Goal: Transaction & Acquisition: Purchase product/service

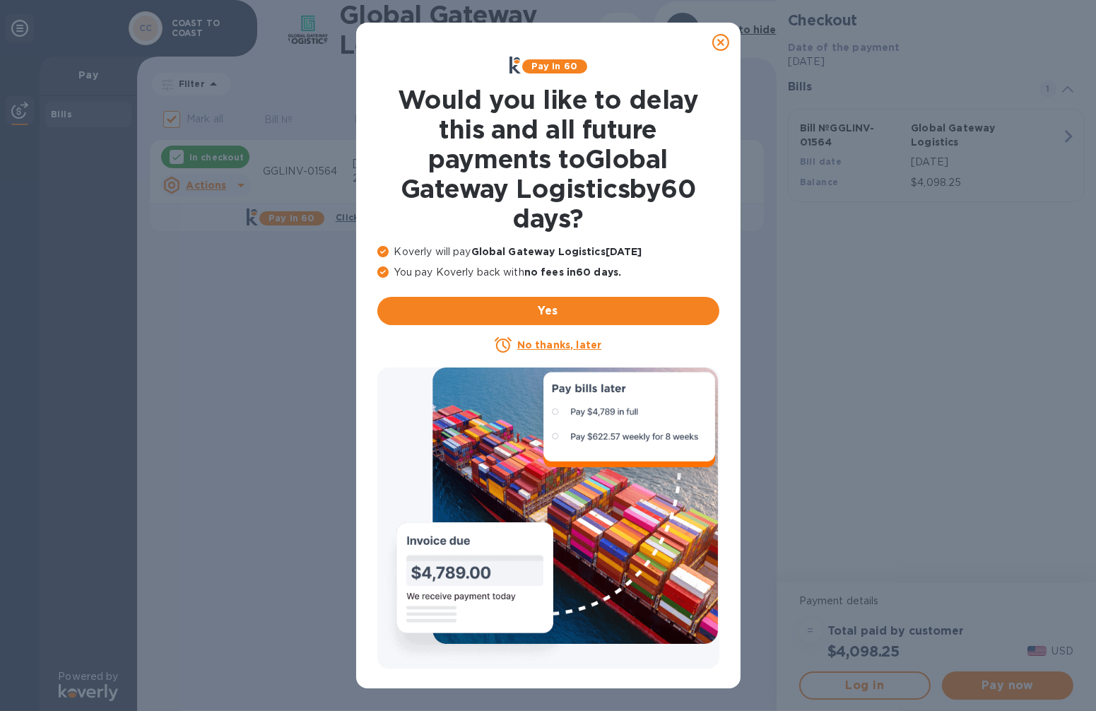
click at [577, 343] on u "No thanks, later" at bounding box center [559, 344] width 84 height 11
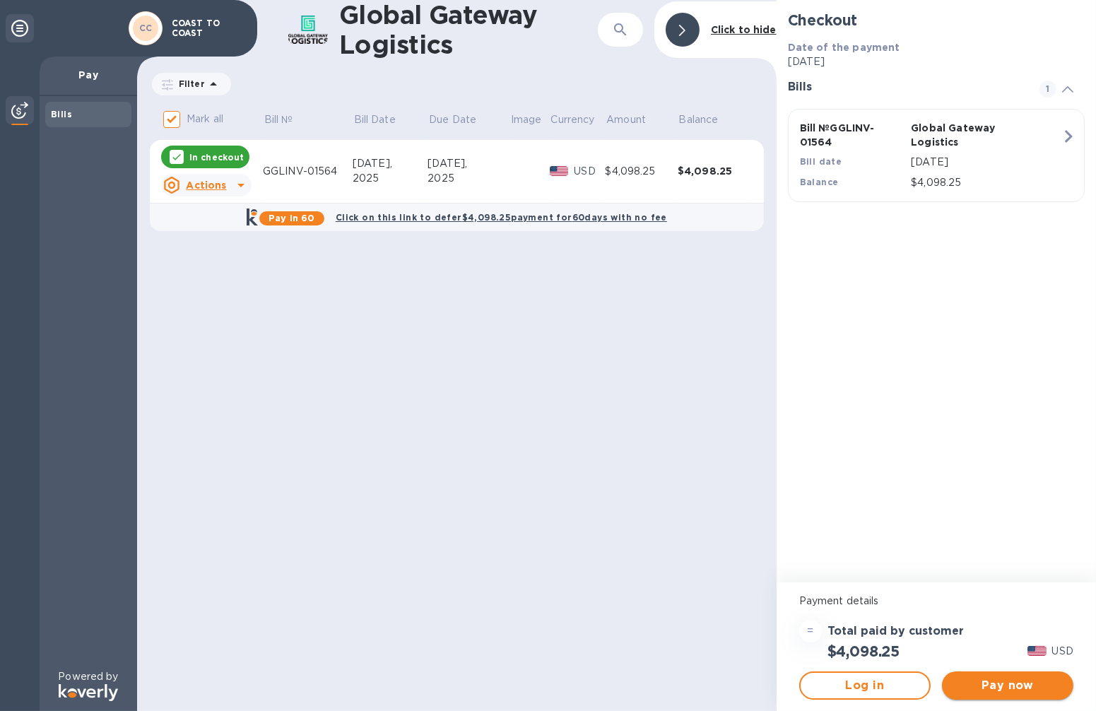
click at [1000, 687] on span "Pay now" at bounding box center [1007, 685] width 109 height 17
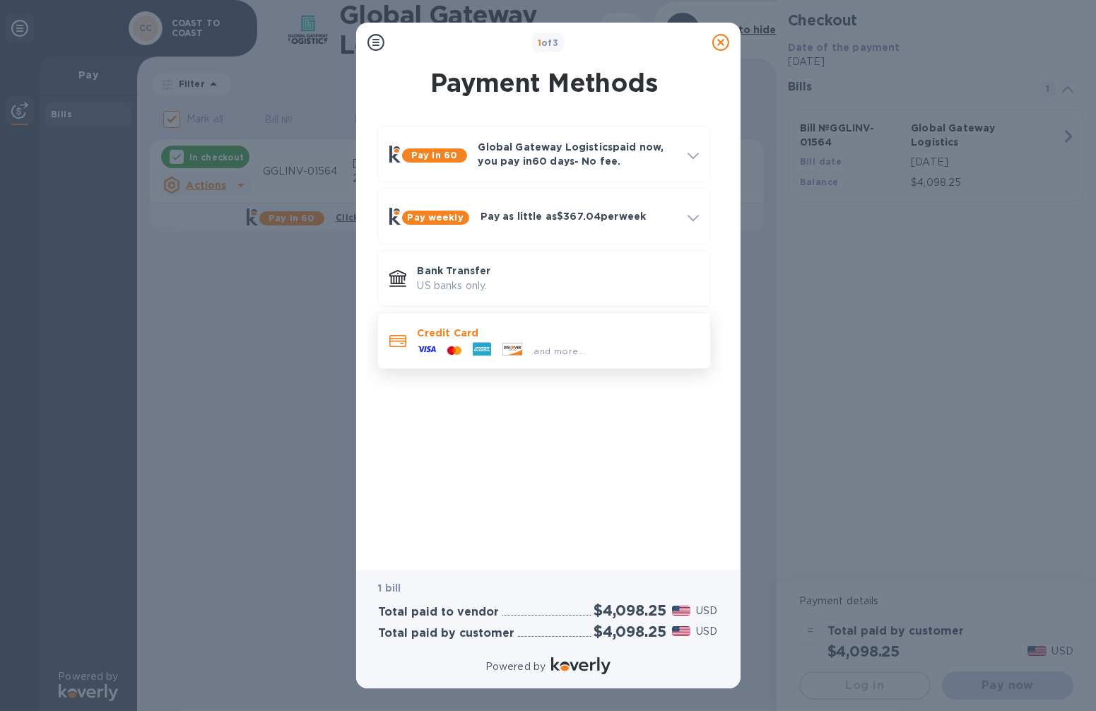
click at [569, 336] on p "Credit Card" at bounding box center [558, 333] width 281 height 14
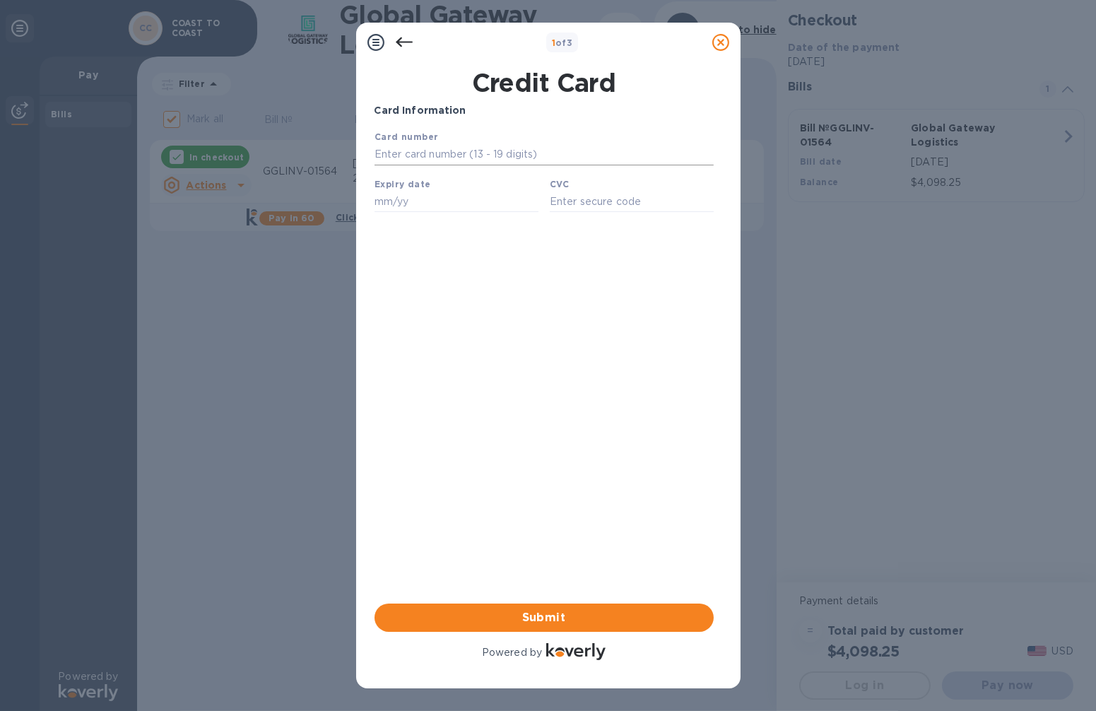
click at [447, 154] on input "text" at bounding box center [543, 153] width 339 height 21
click at [516, 111] on p "Card Information" at bounding box center [543, 110] width 339 height 15
click at [487, 155] on input "text" at bounding box center [543, 153] width 339 height 21
type input "[CREDIT_CARD_NUMBER]"
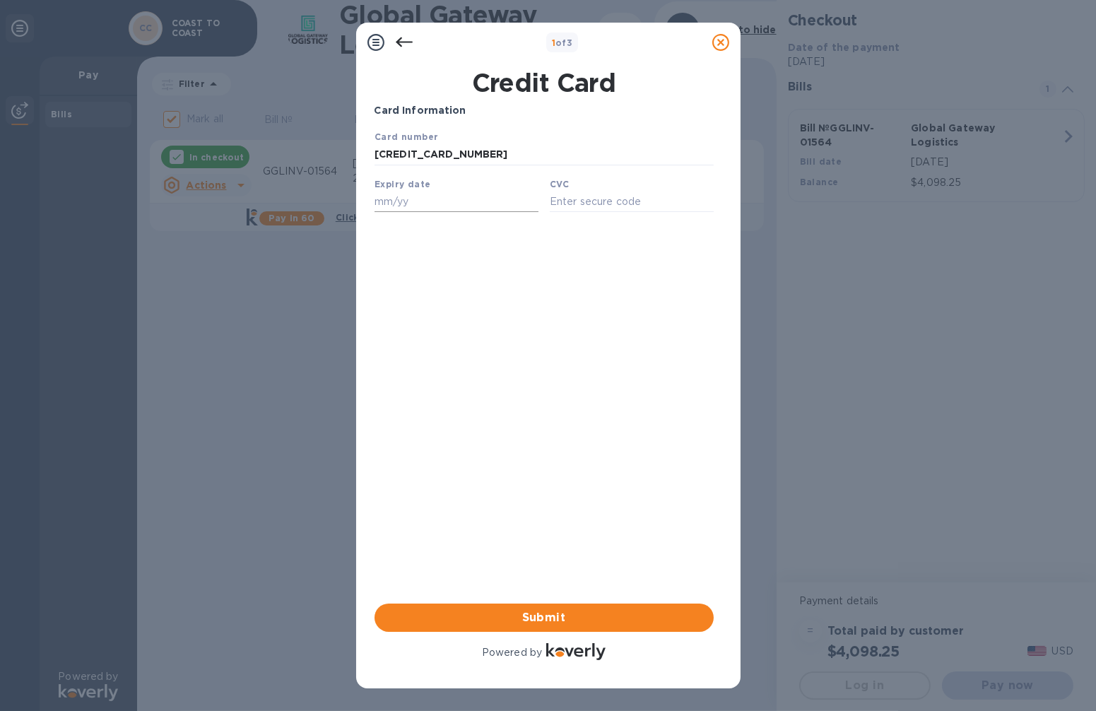
click at [386, 208] on input "text" at bounding box center [456, 200] width 164 height 21
type input "09/27"
drag, startPoint x: 966, startPoint y: 345, endPoint x: 587, endPoint y: 212, distance: 401.5
click at [587, 211] on input "text" at bounding box center [631, 200] width 164 height 21
type input "2353"
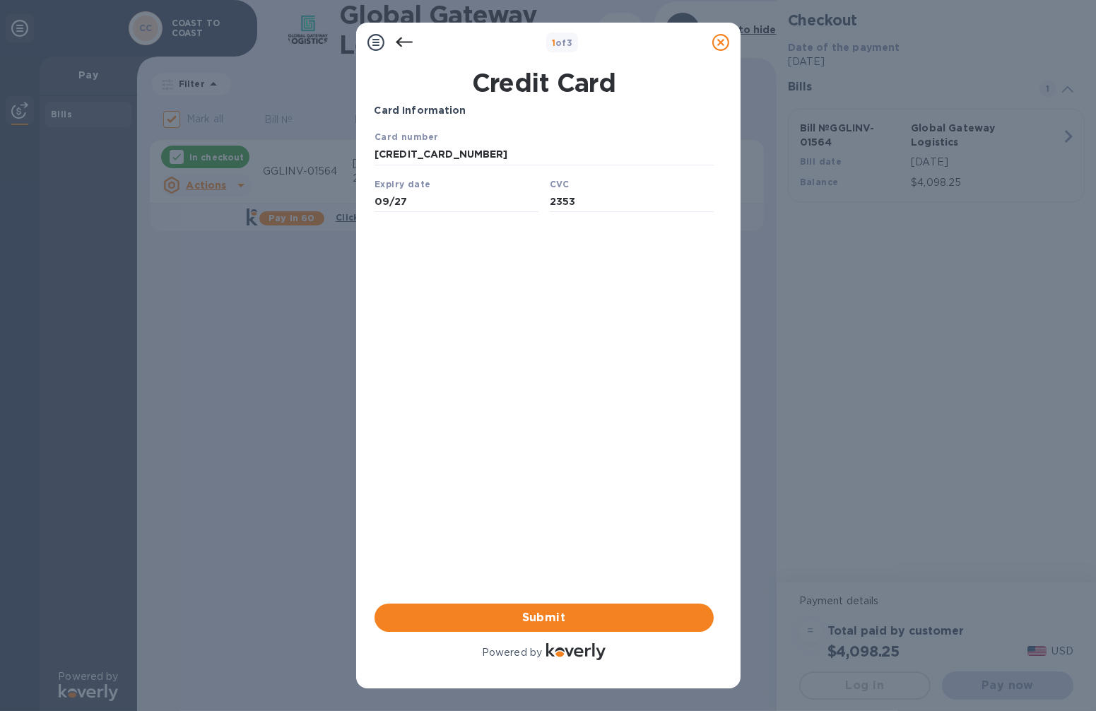
click at [553, 492] on div "Card Information Your browser does not support iframes Submit Powered by" at bounding box center [543, 383] width 339 height 560
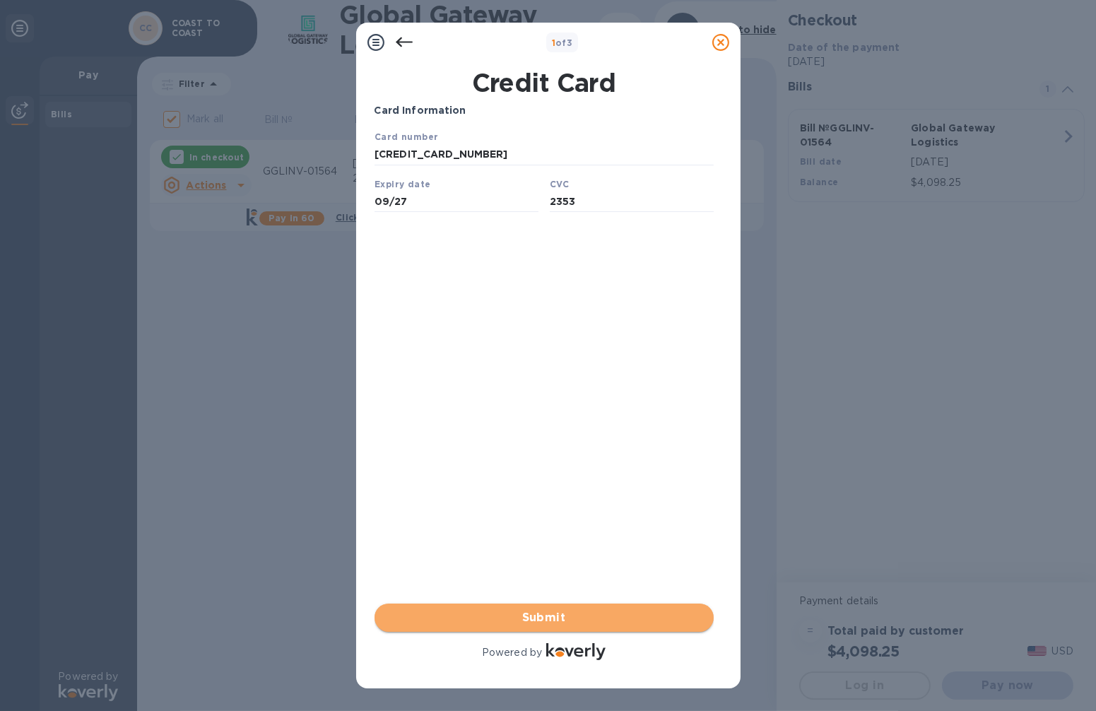
click at [542, 622] on span "Submit" at bounding box center [544, 617] width 316 height 17
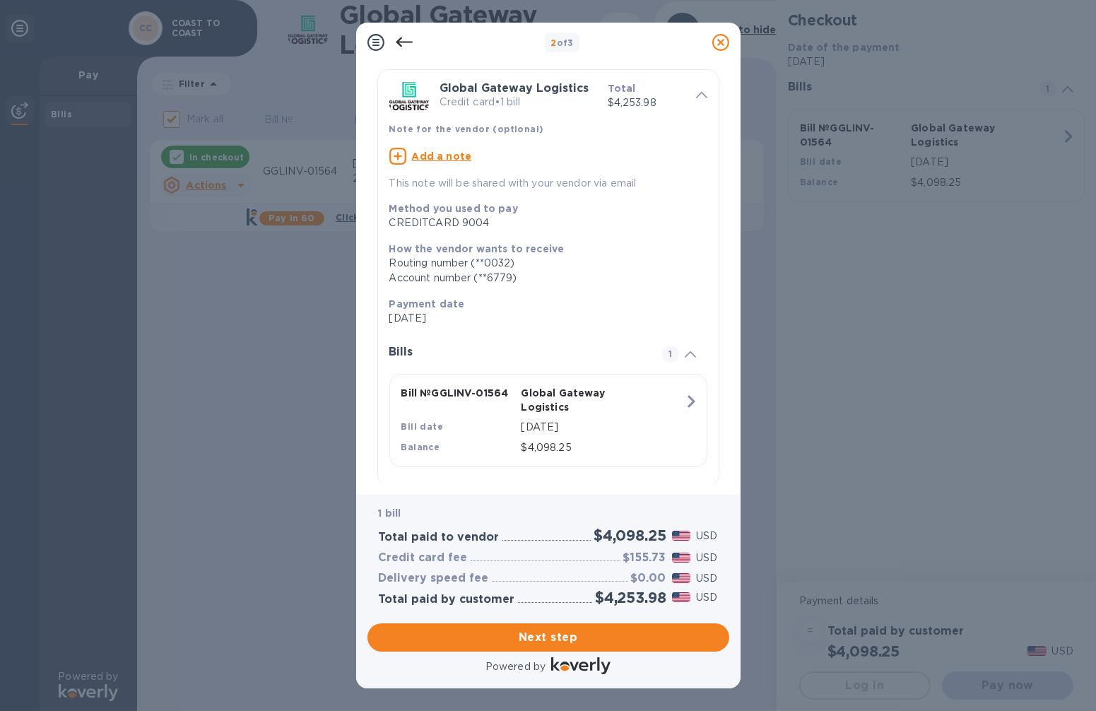
scroll to position [61, 0]
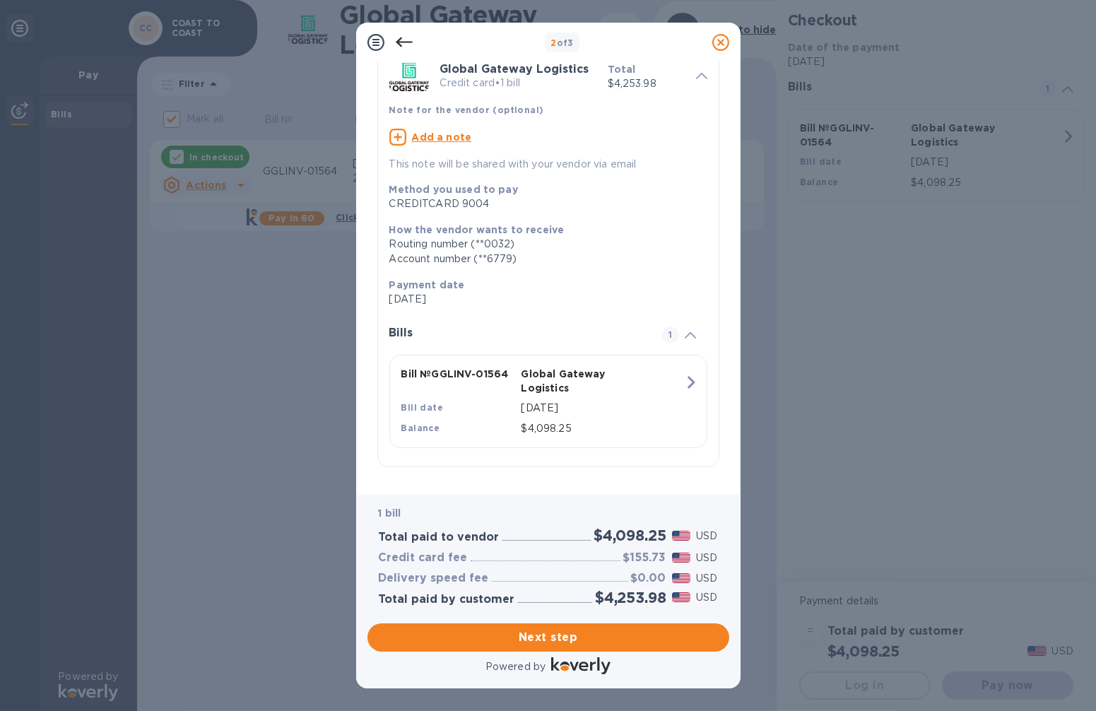
click at [408, 32] on div at bounding box center [404, 42] width 28 height 28
click at [407, 40] on icon at bounding box center [404, 42] width 17 height 17
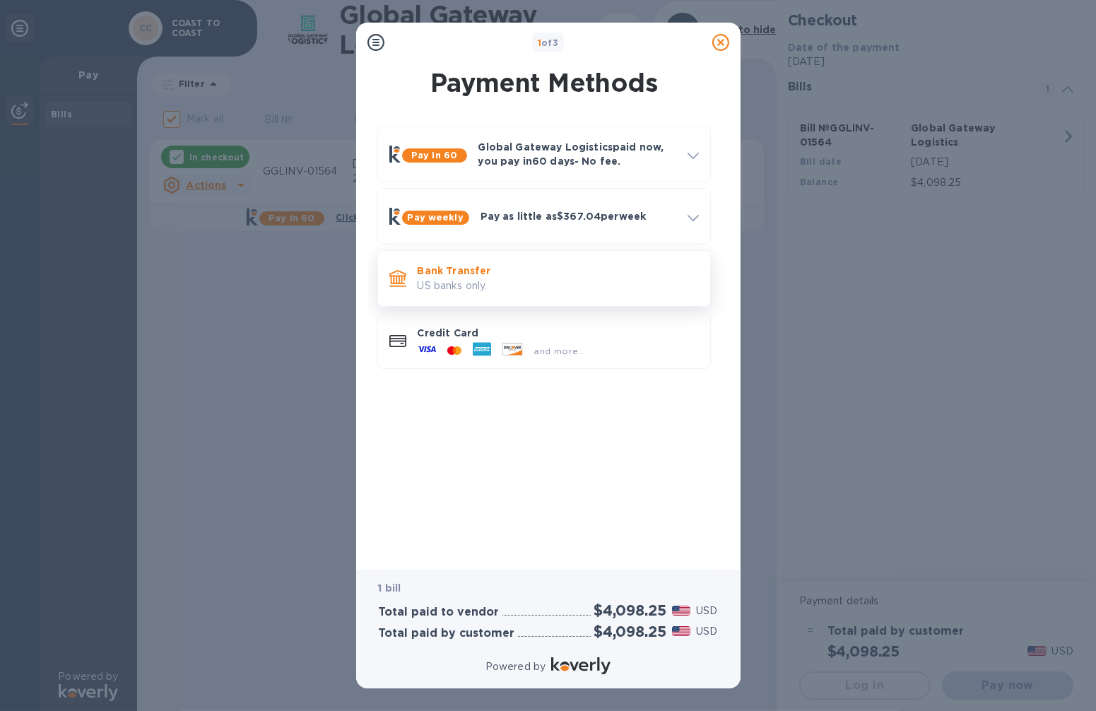
click at [451, 280] on p "US banks only." at bounding box center [558, 285] width 281 height 15
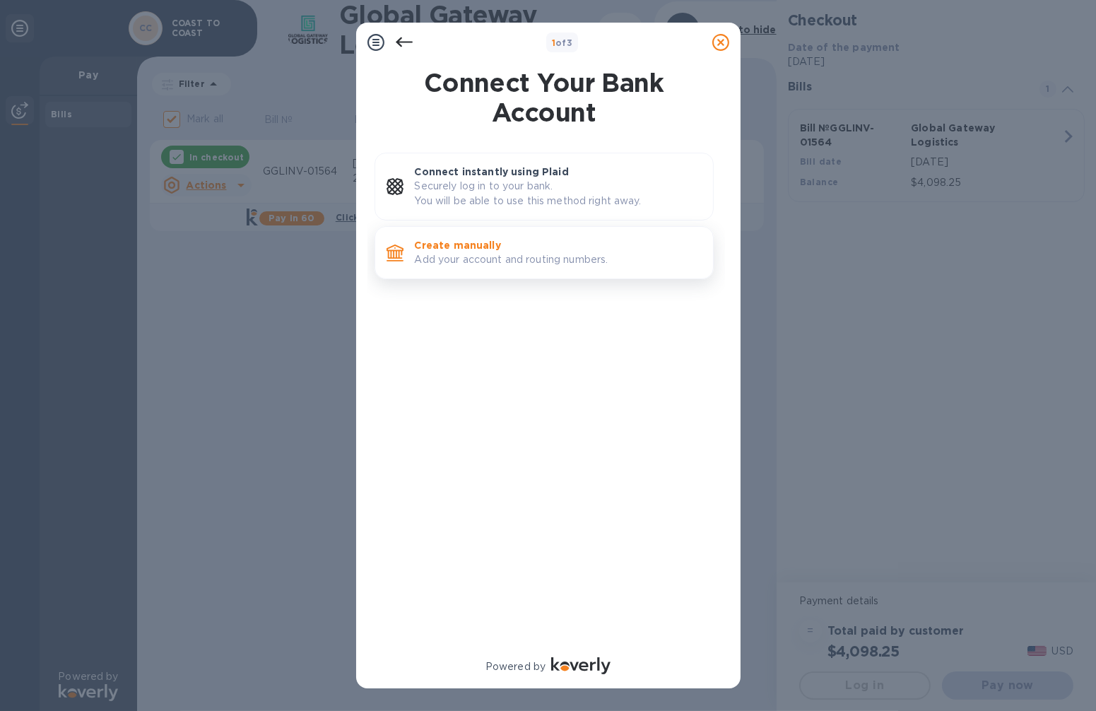
click at [548, 250] on p "Create manually" at bounding box center [558, 245] width 287 height 14
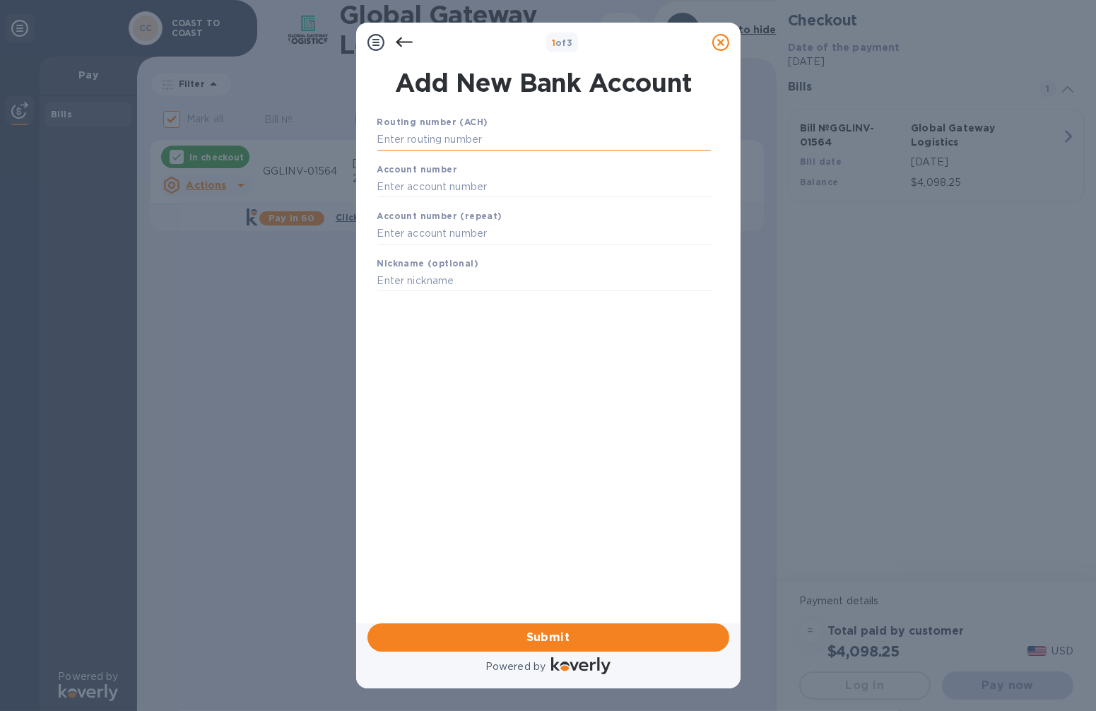
click at [475, 139] on input "text" at bounding box center [543, 139] width 333 height 21
paste input "082008583"
type input "082008583"
click at [472, 181] on div "Account number" at bounding box center [544, 197] width 345 height 47
click at [420, 210] on input "text" at bounding box center [543, 204] width 333 height 21
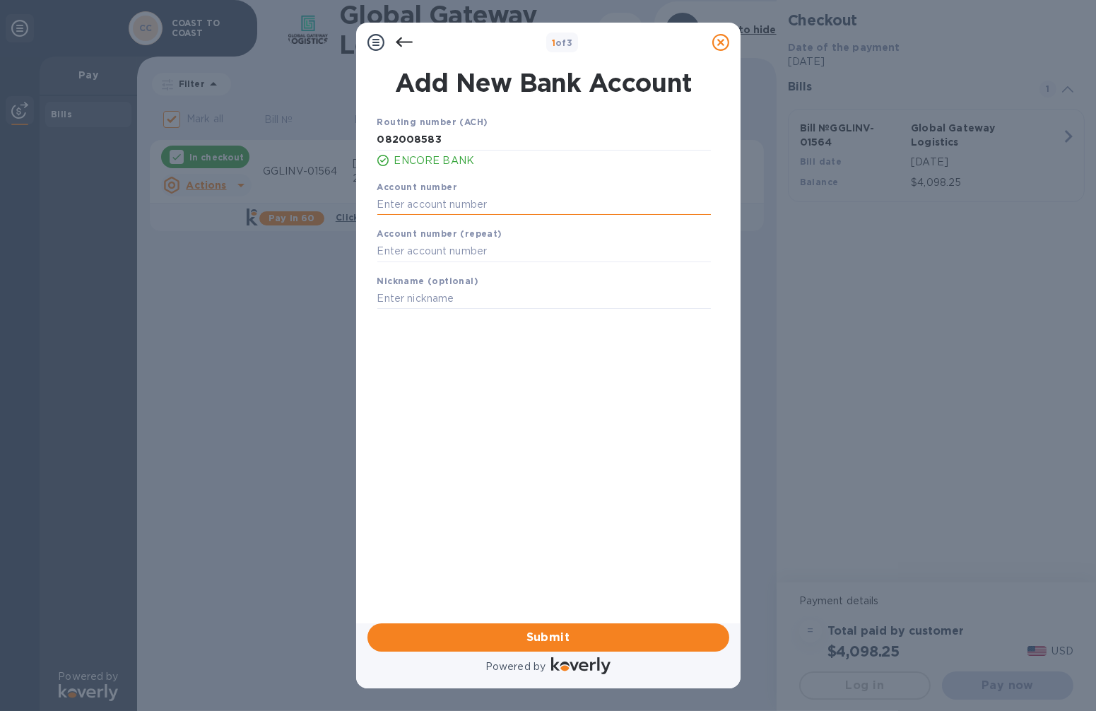
paste input "700248404"
type input "700248404"
click at [412, 254] on input "text" at bounding box center [543, 251] width 333 height 21
paste input "700248404"
type input "700248404"
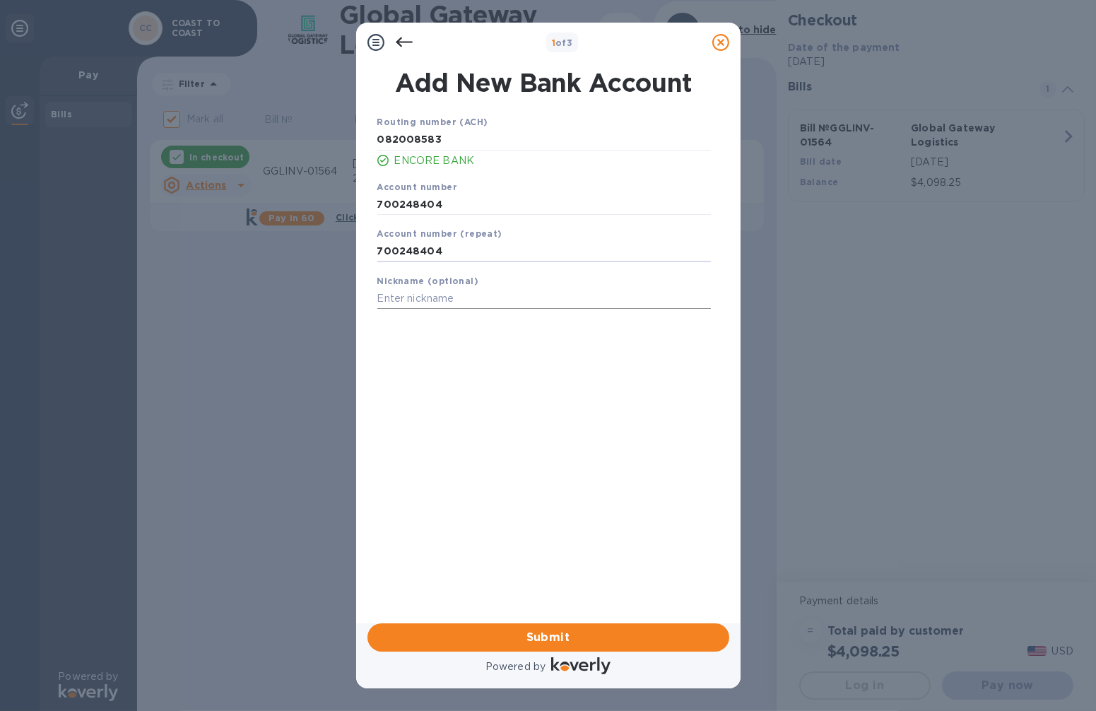
click at [479, 301] on input "text" at bounding box center [543, 298] width 333 height 21
type input "C"
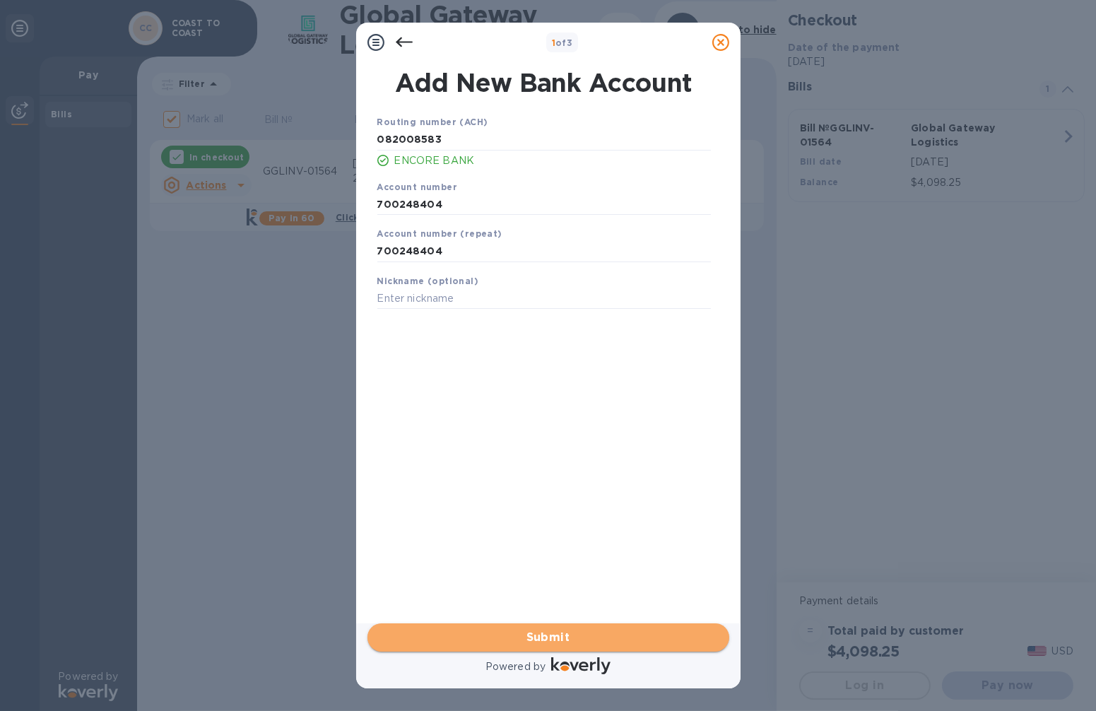
click at [555, 636] on span "Submit" at bounding box center [548, 637] width 339 height 17
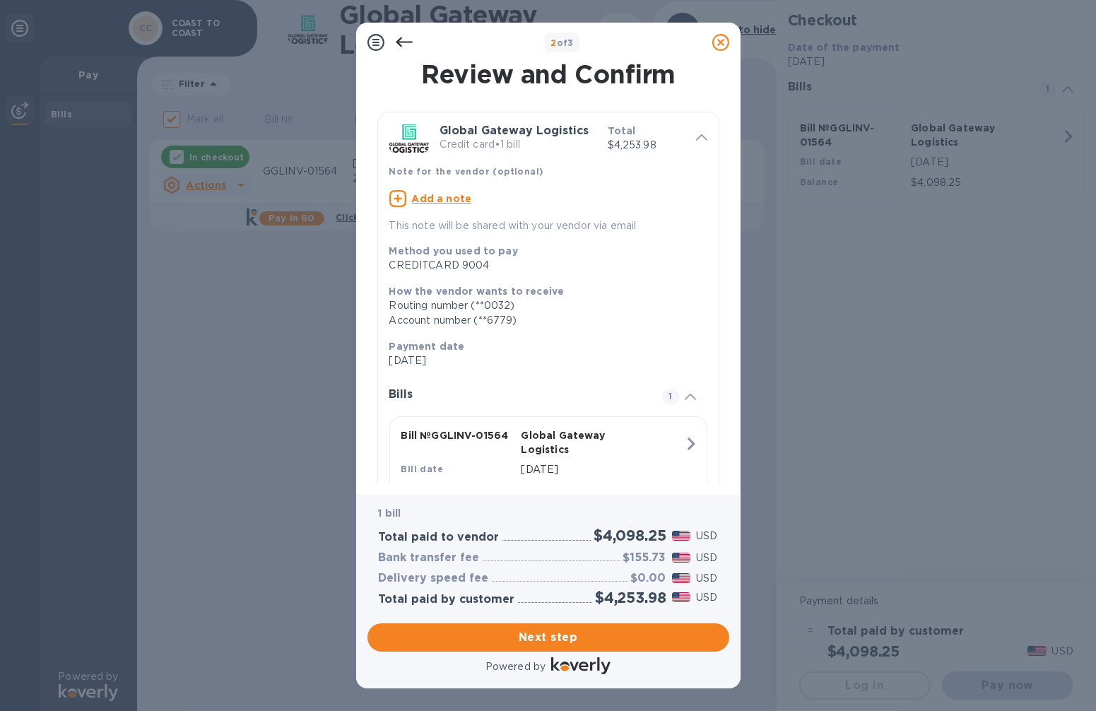
click at [401, 39] on icon at bounding box center [404, 42] width 17 height 17
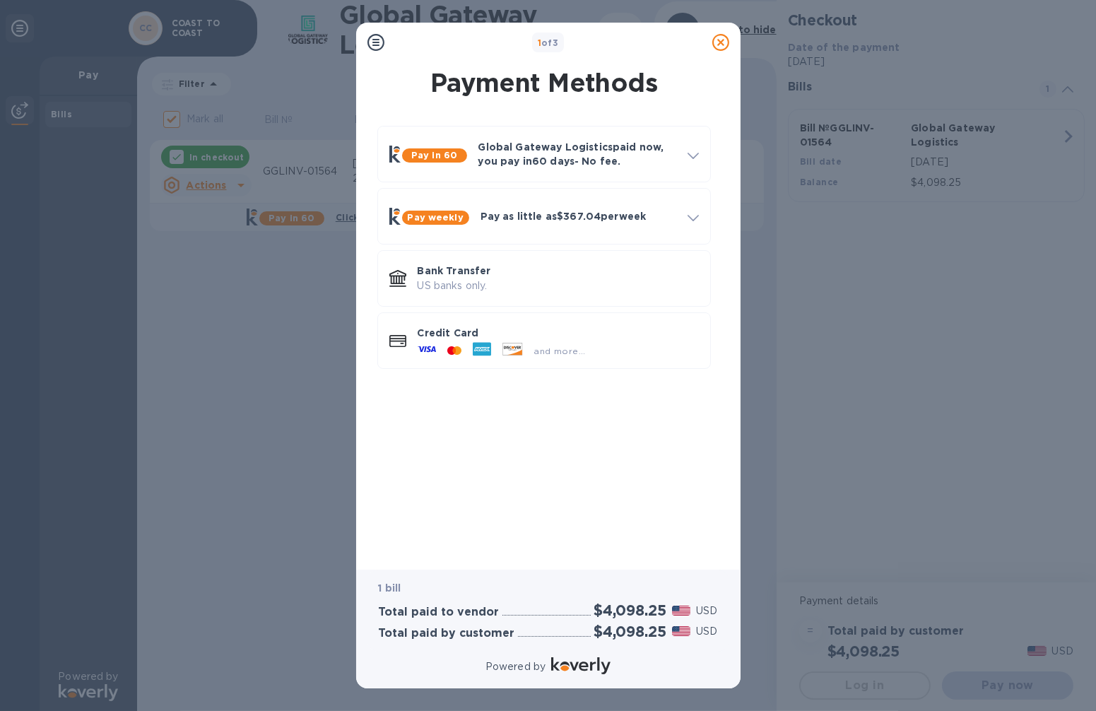
click at [401, 39] on div "1 of 3" at bounding box center [548, 42] width 316 height 20
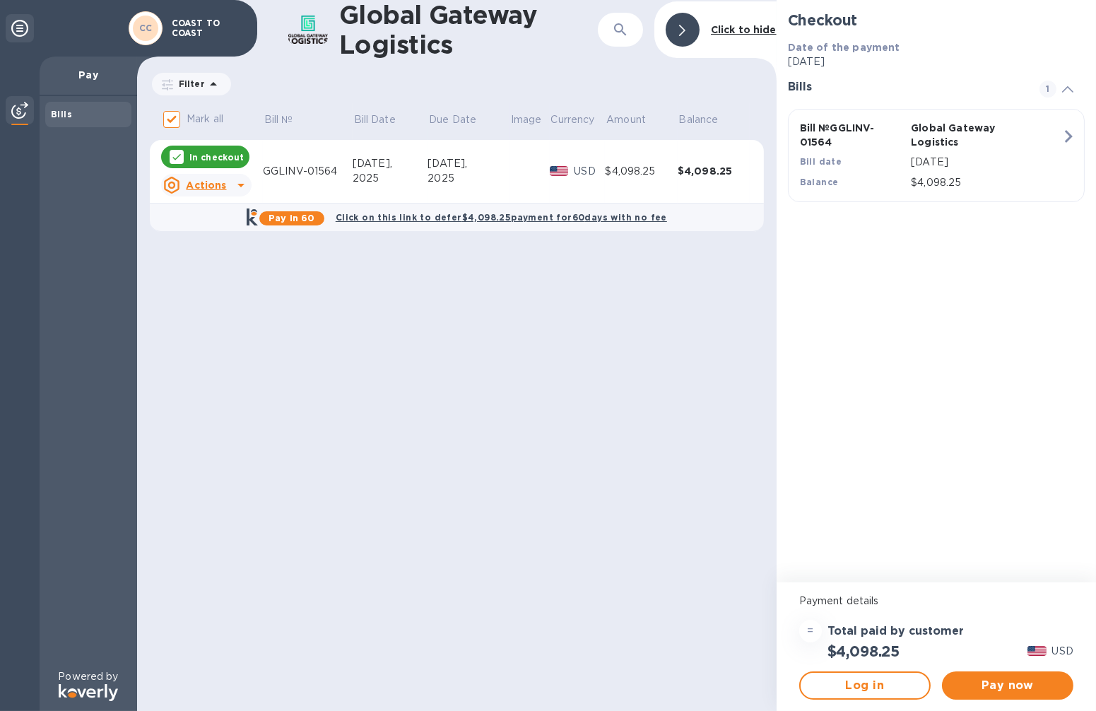
click at [617, 452] on div "Global Gateway Logistics ​ Click to hide Filter Amount Mark all Bill № Bill Dat…" at bounding box center [456, 355] width 639 height 711
click at [678, 701] on div "Global Gateway Logistics ​ Click to hide Filter Amount Mark all Bill № Bill Dat…" at bounding box center [456, 355] width 639 height 711
click at [11, 34] on icon at bounding box center [19, 28] width 17 height 17
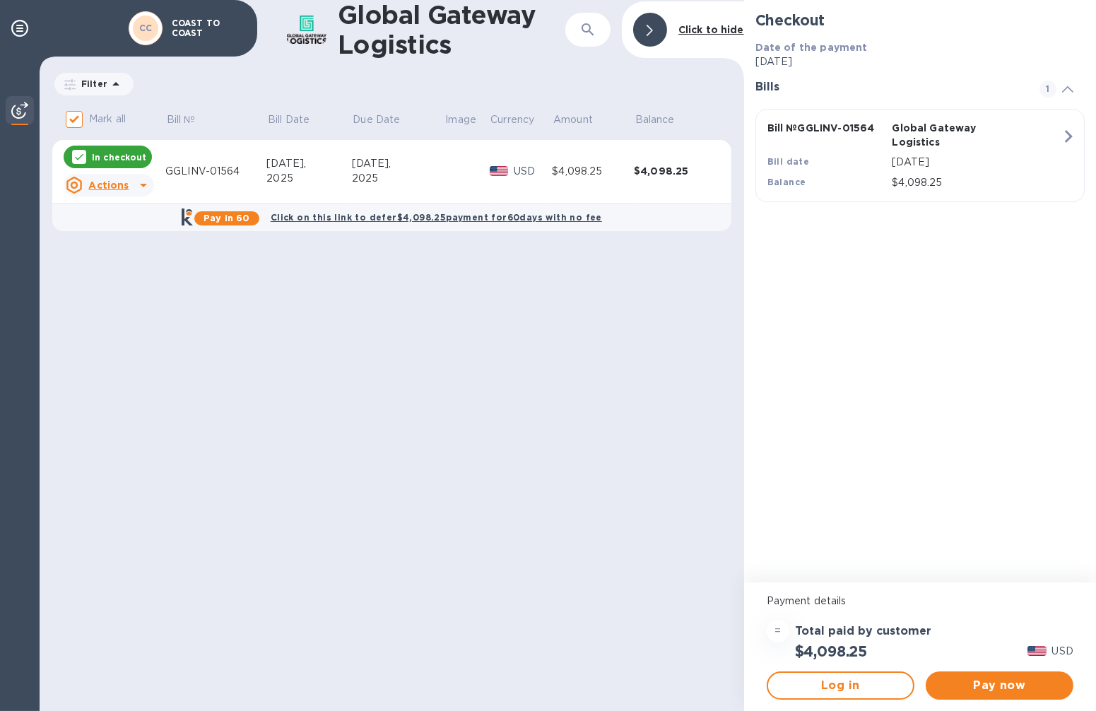
click at [142, 182] on icon at bounding box center [143, 185] width 17 height 17
click at [146, 237] on b "Open bill" at bounding box center [126, 242] width 47 height 11
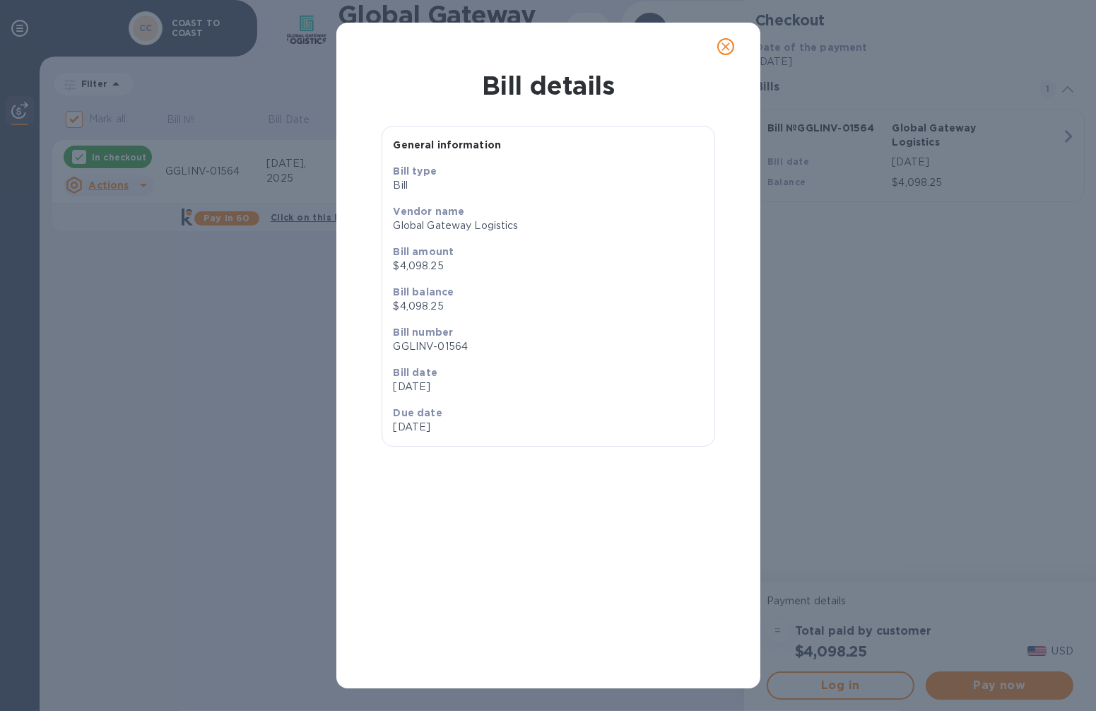
click at [728, 48] on icon "close" at bounding box center [725, 46] width 8 height 8
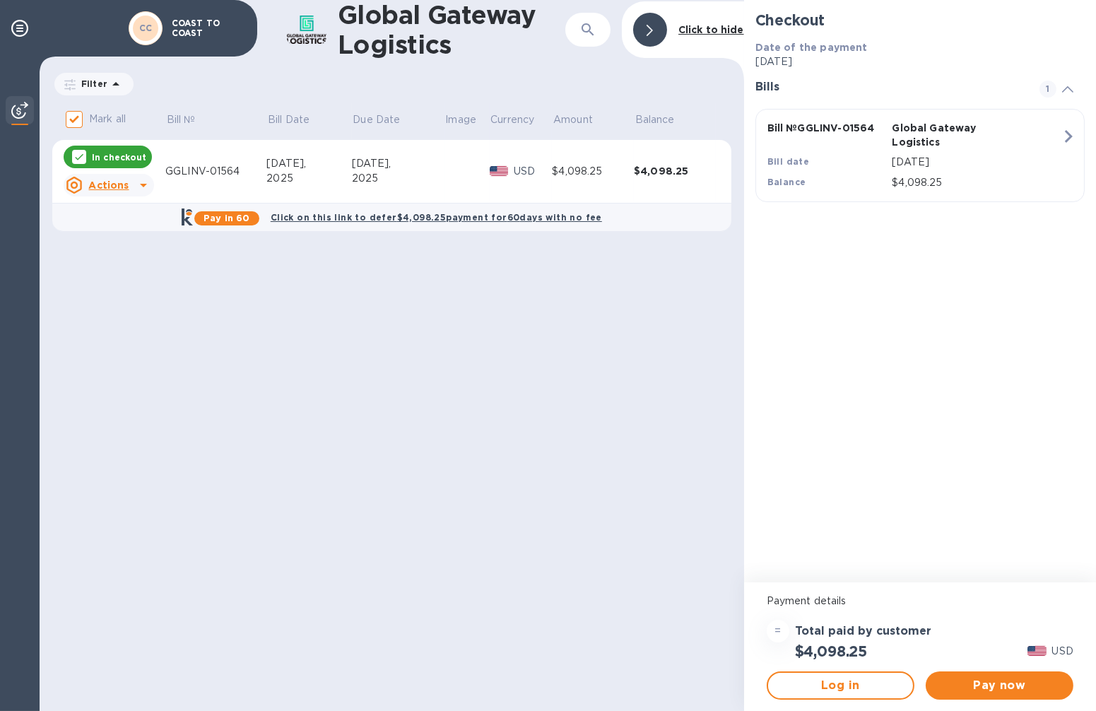
click at [1067, 138] on icon "button" at bounding box center [1067, 136] width 25 height 25
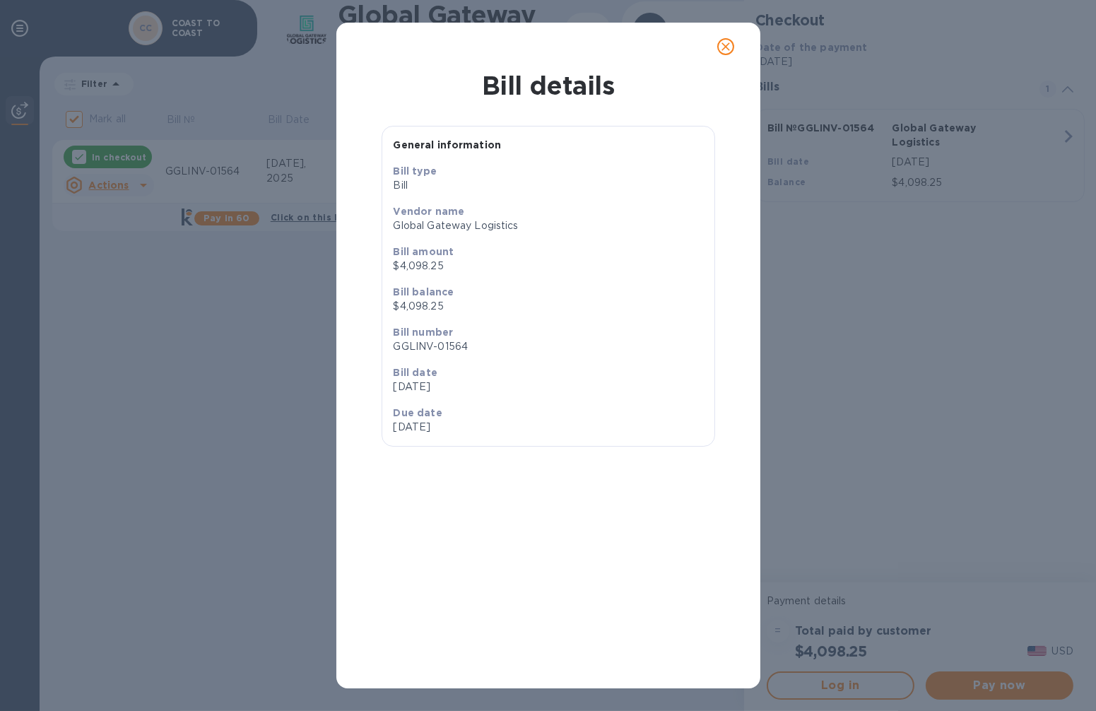
click at [723, 47] on icon "close" at bounding box center [725, 47] width 14 height 14
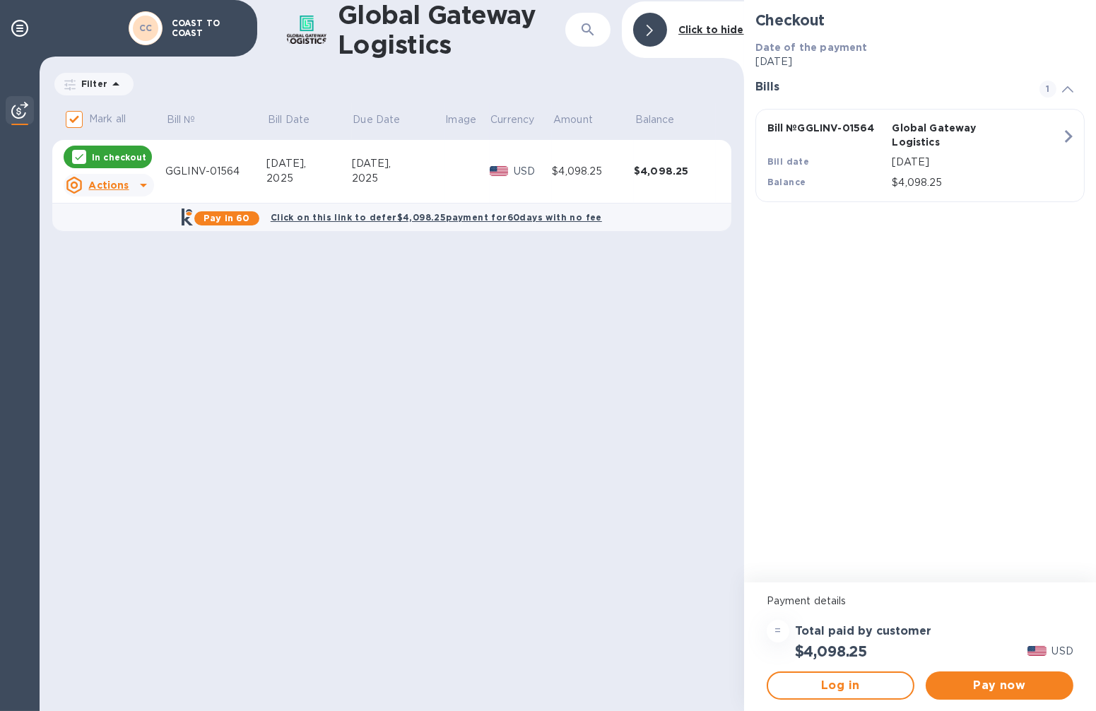
click at [644, 25] on div at bounding box center [650, 30] width 34 height 34
